Goal: Navigation & Orientation: Find specific page/section

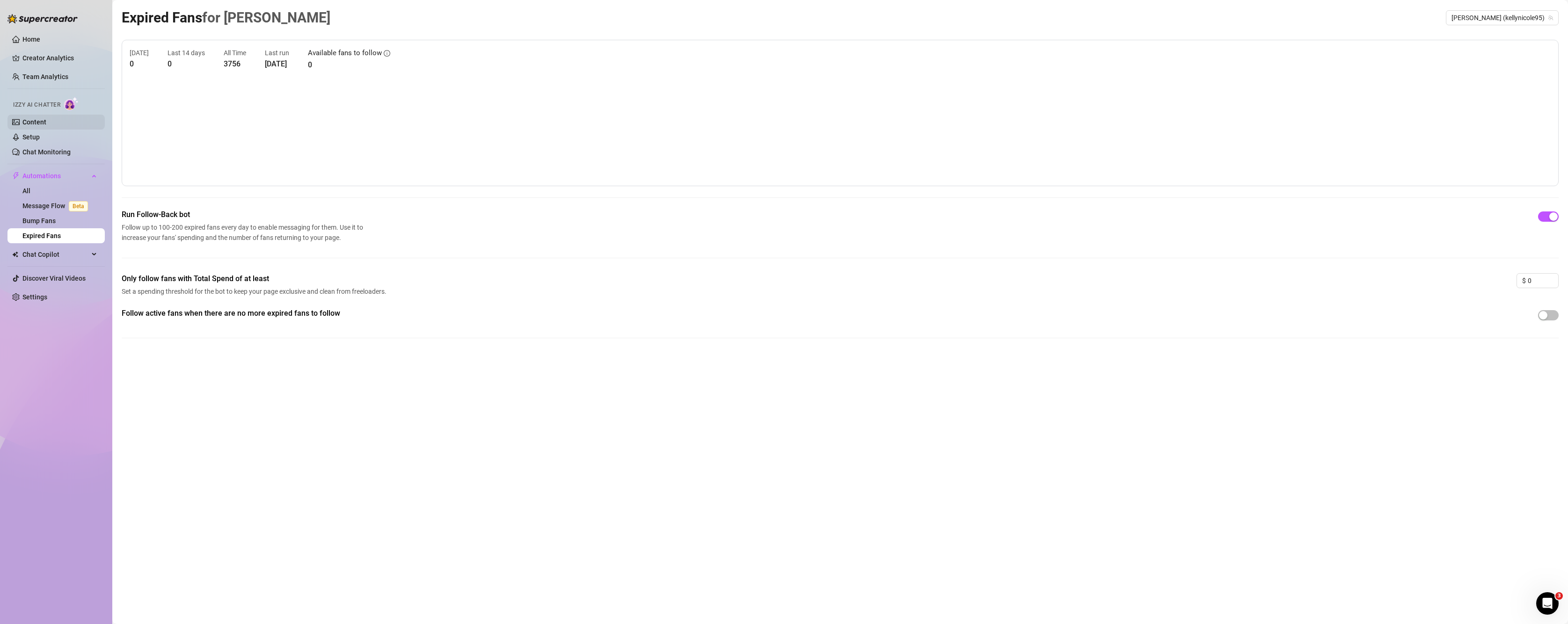
click at [26, 125] on link "Content" at bounding box center [34, 122] width 24 height 7
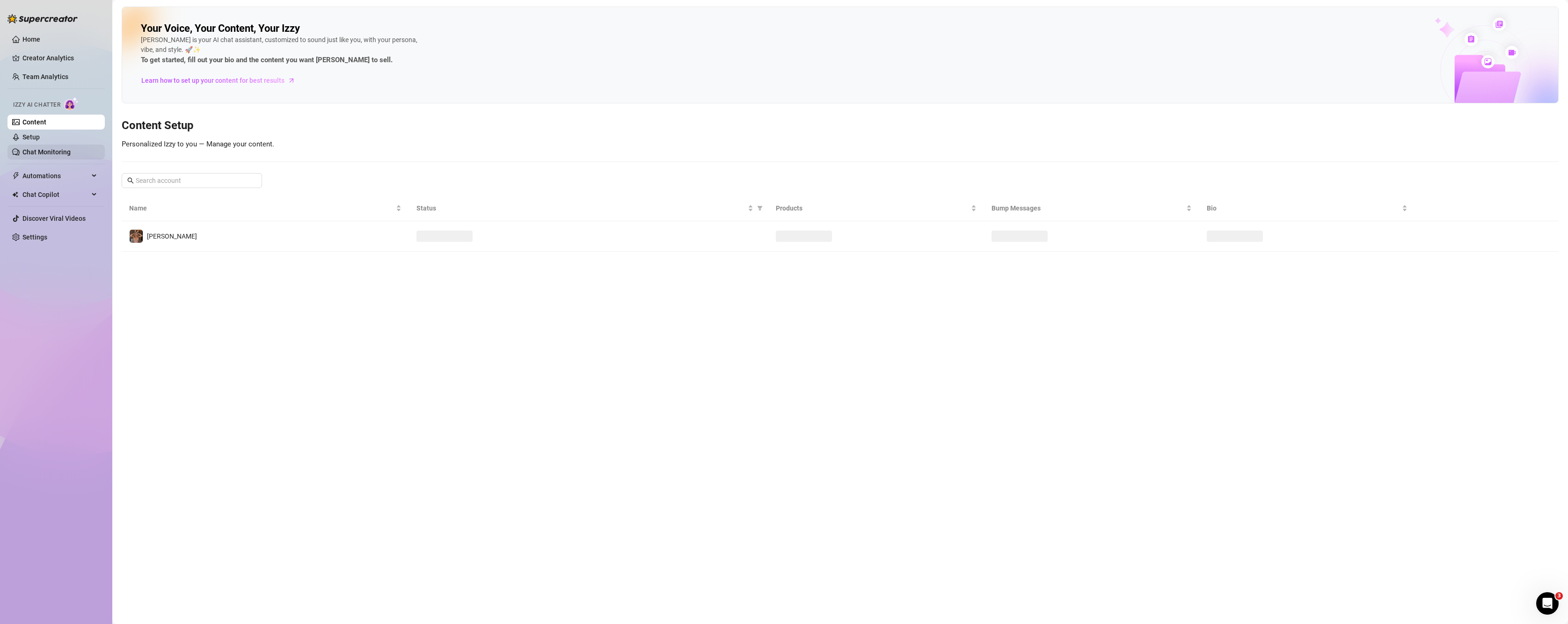
click at [33, 149] on link "Chat Monitoring" at bounding box center [46, 152] width 48 height 7
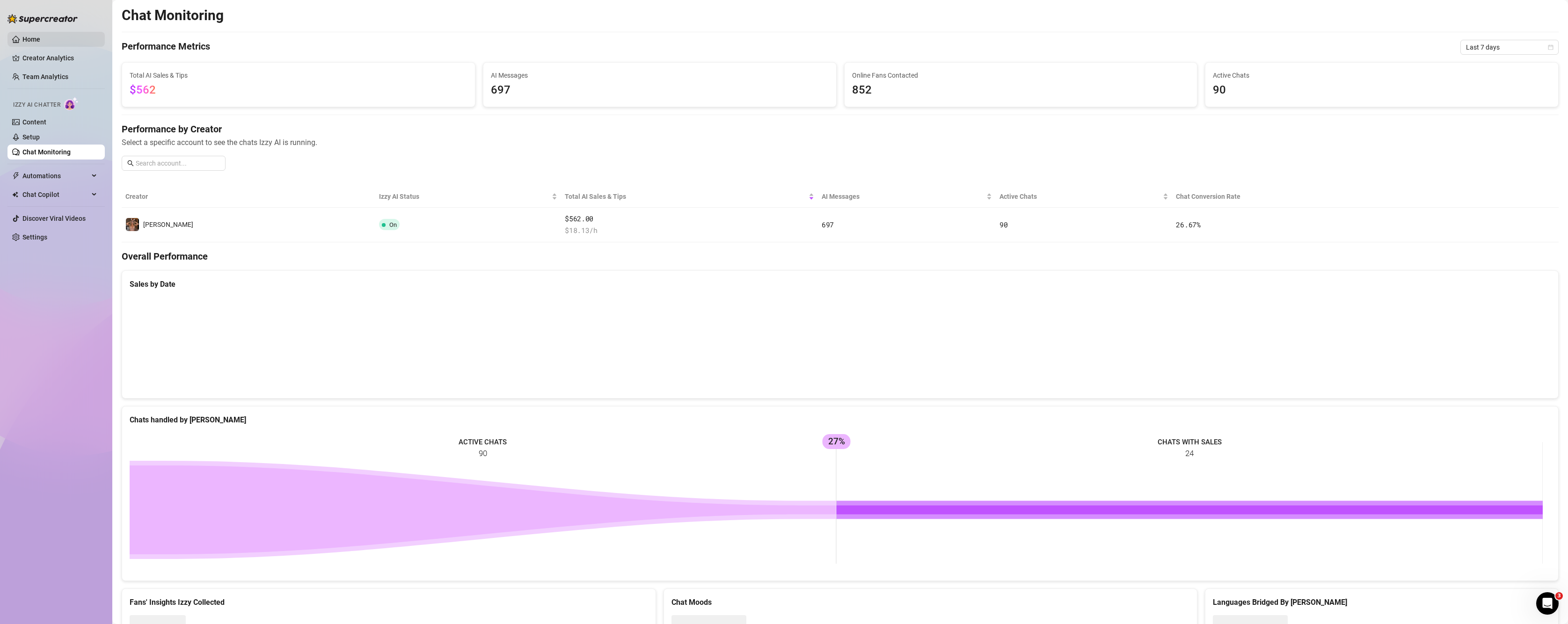
click at [26, 37] on link "Home" at bounding box center [31, 39] width 18 height 7
